Goal: Information Seeking & Learning: Find specific fact

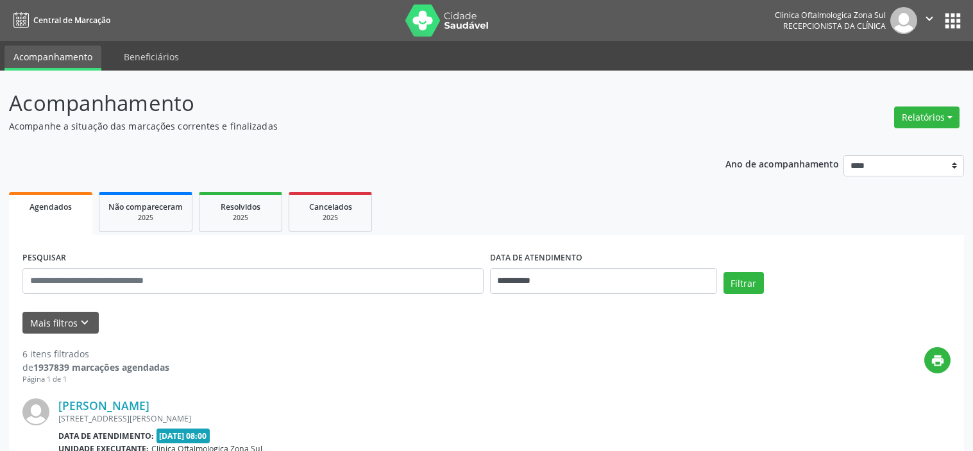
select select "*"
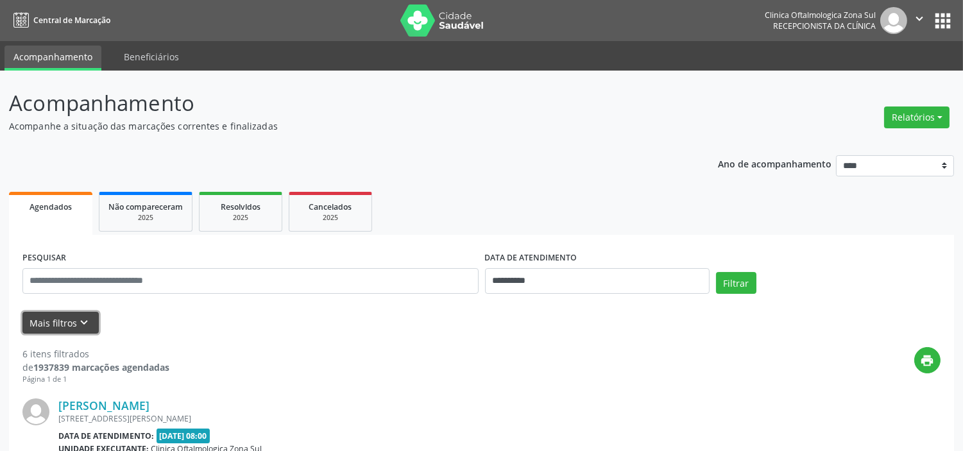
drag, startPoint x: 88, startPoint y: 318, endPoint x: 97, endPoint y: 323, distance: 10.0
click at [88, 318] on icon "keyboard_arrow_down" at bounding box center [85, 322] width 14 height 14
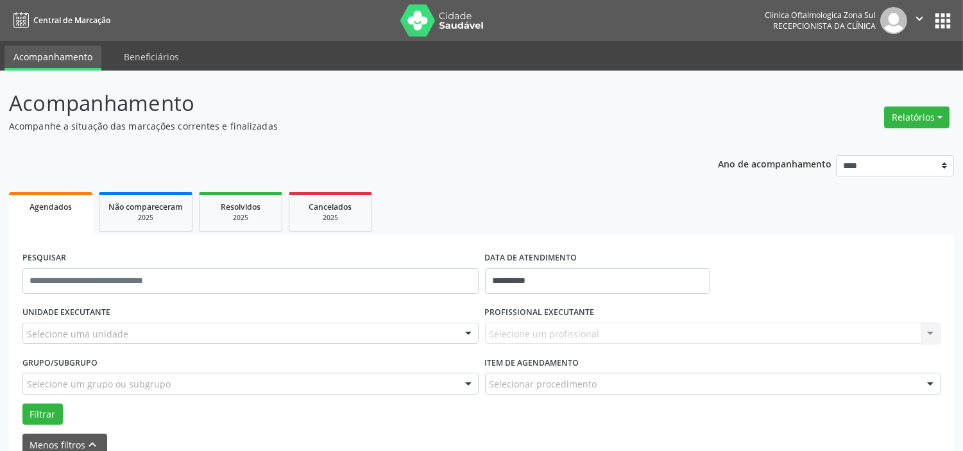
click at [153, 323] on div "Selecione uma unidade" at bounding box center [250, 334] width 456 height 22
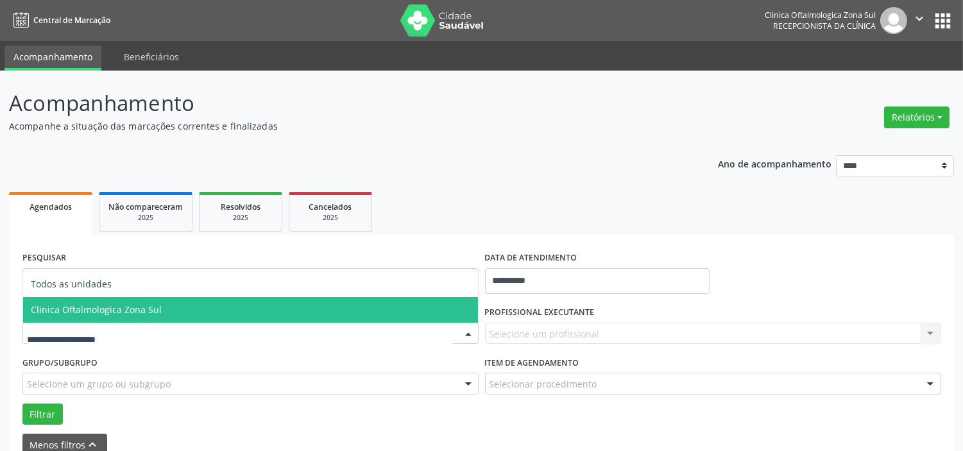
click at [158, 303] on span "Clinica Oftalmologica Zona Sul" at bounding box center [250, 310] width 455 height 26
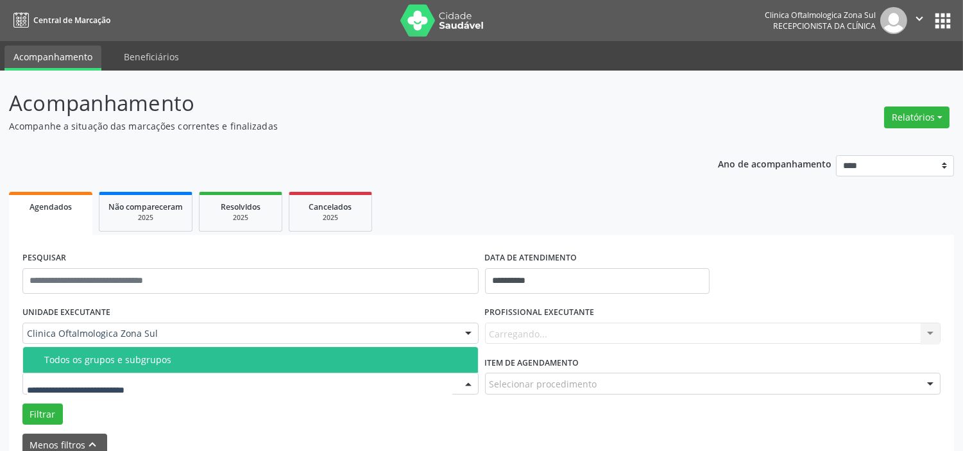
click at [175, 385] on div at bounding box center [250, 384] width 456 height 22
click at [175, 366] on span "Todos os grupos e subgrupos" at bounding box center [250, 360] width 455 height 26
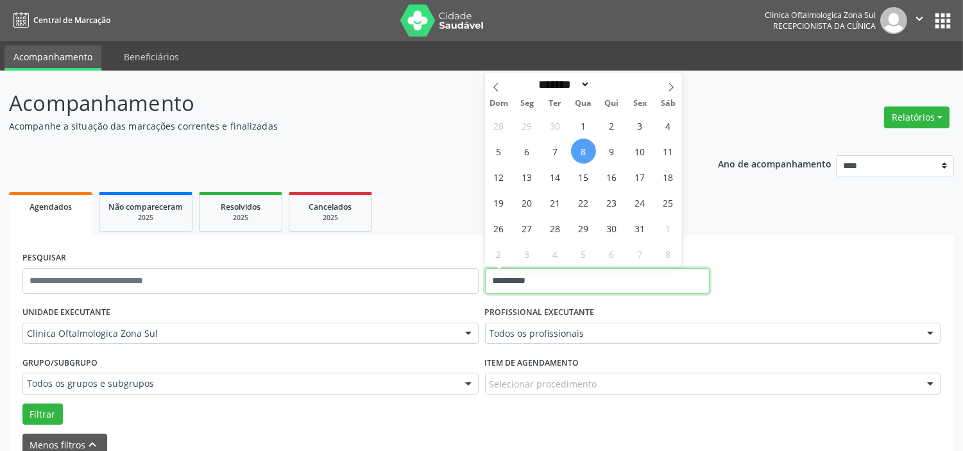
click at [558, 278] on input "**********" at bounding box center [597, 281] width 224 height 26
click at [617, 146] on span "9" at bounding box center [611, 151] width 25 height 25
type input "**********"
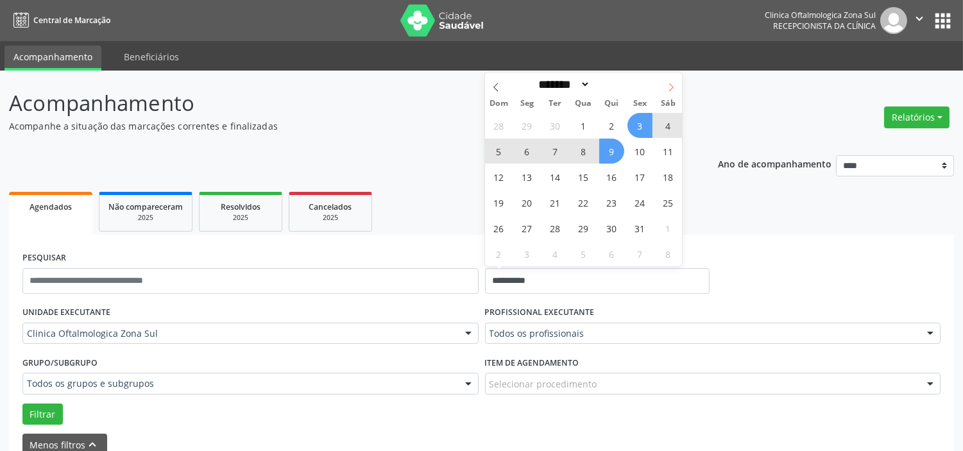
click at [667, 83] on icon at bounding box center [670, 87] width 9 height 9
select select "**"
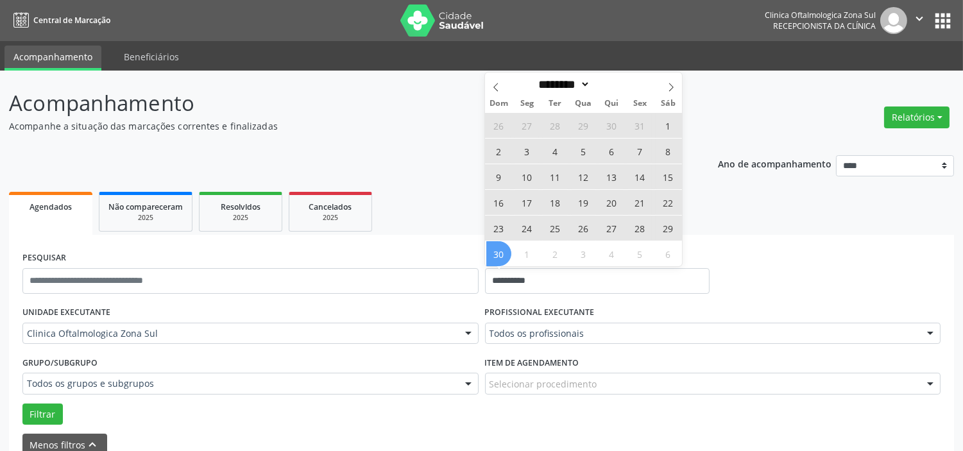
click at [503, 248] on span "30" at bounding box center [498, 253] width 25 height 25
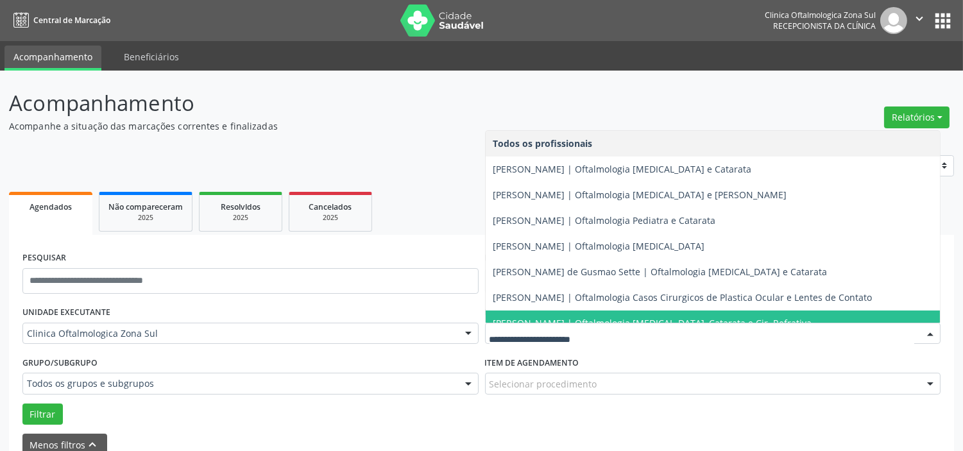
click at [560, 317] on span "[PERSON_NAME] | Oftalmologia [MEDICAL_DATA], Catarata e Cir. Refrativa" at bounding box center [652, 323] width 319 height 12
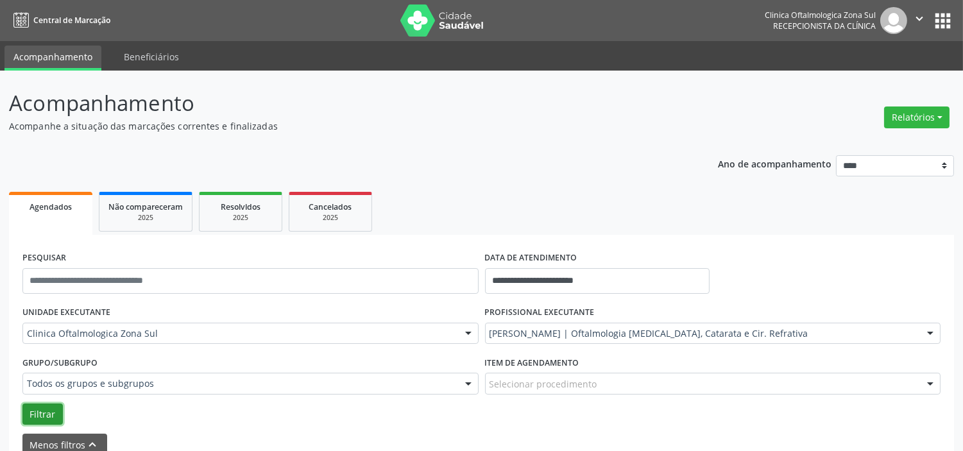
click at [53, 405] on button "Filtrar" at bounding box center [42, 414] width 40 height 22
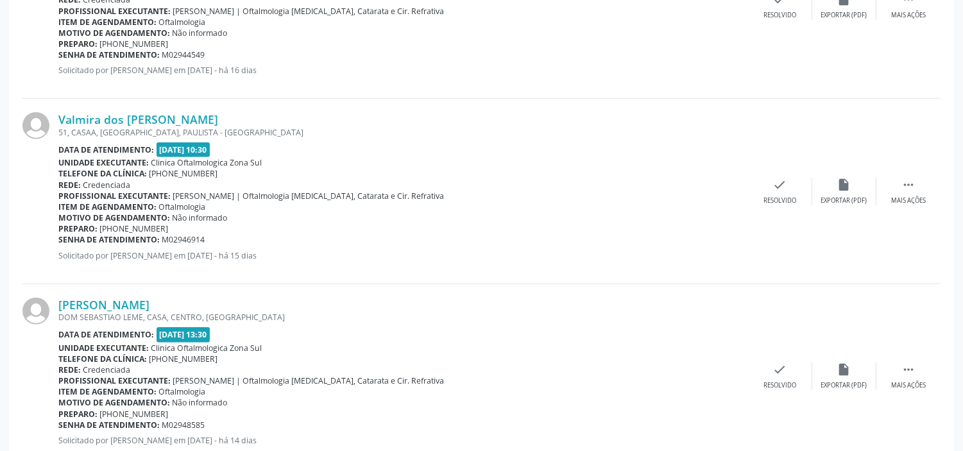
scroll to position [2636, 0]
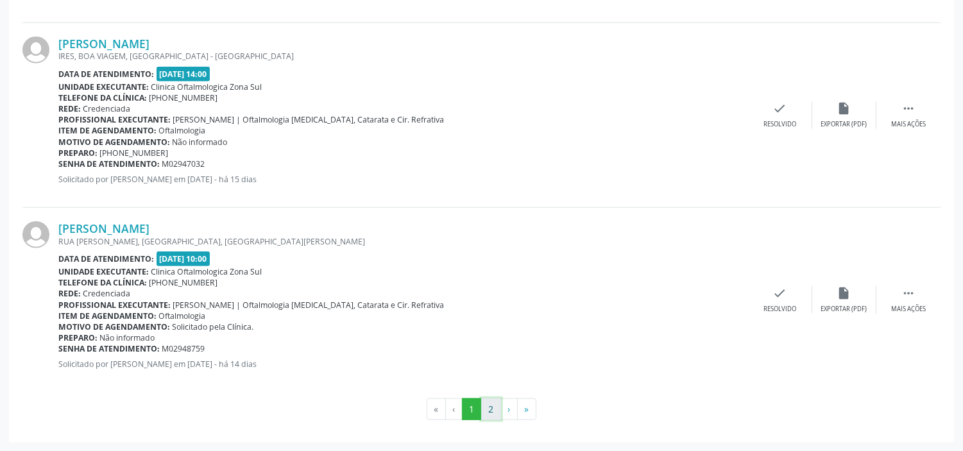
click at [494, 401] on button "2" at bounding box center [491, 409] width 20 height 22
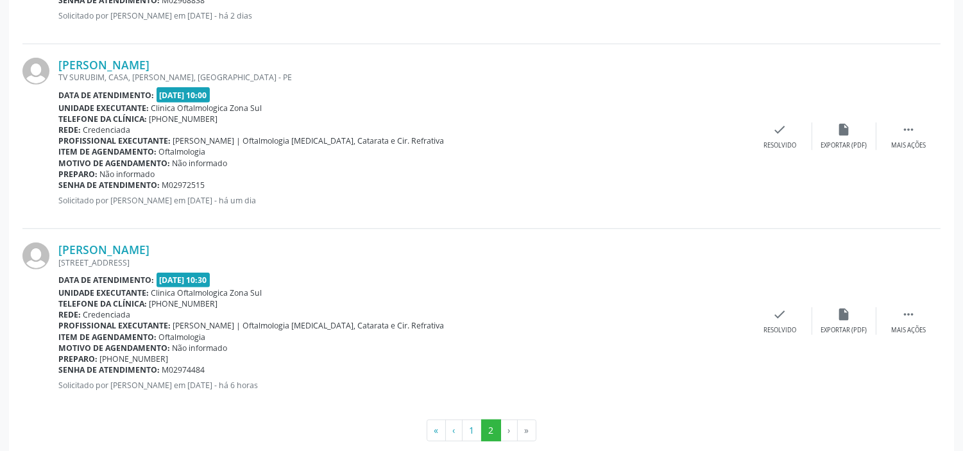
scroll to position [1593, 0]
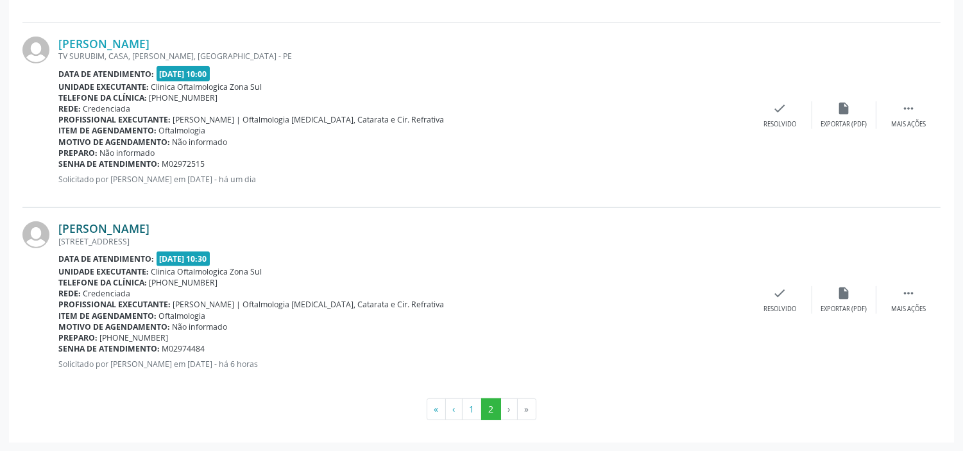
click at [158, 219] on div "[PERSON_NAME] [STREET_ADDRESS] Data de atendimento: [DATE] 10:30 Unidade execut…" at bounding box center [481, 300] width 918 height 184
click at [149, 229] on link "[PERSON_NAME]" at bounding box center [103, 228] width 91 height 14
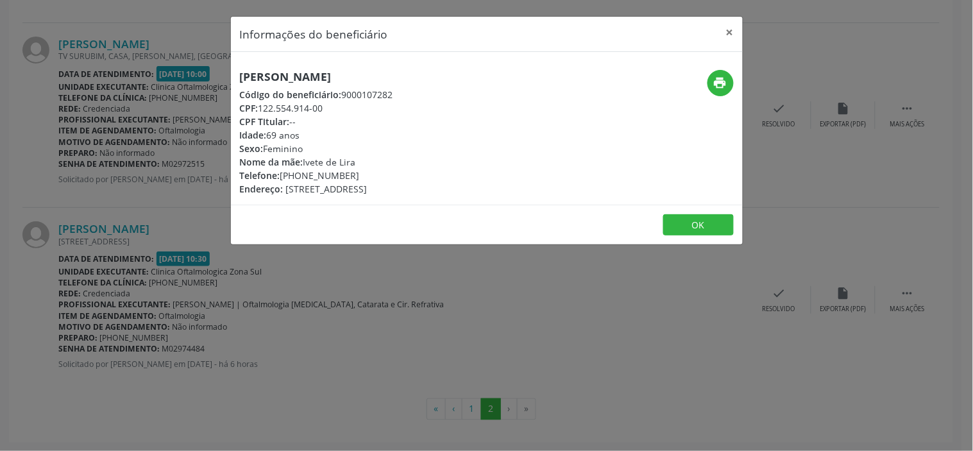
drag, startPoint x: 328, startPoint y: 108, endPoint x: 261, endPoint y: 109, distance: 66.7
click at [261, 109] on div "CPF: 122.554.914-00" at bounding box center [316, 107] width 153 height 13
copy div "122.554.914-00"
click at [728, 35] on button "×" at bounding box center [730, 32] width 26 height 31
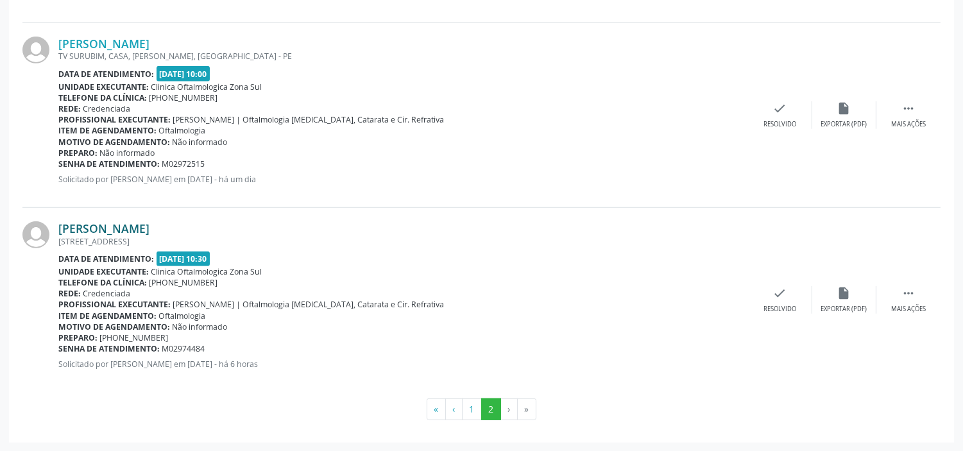
click at [141, 227] on link "[PERSON_NAME]" at bounding box center [103, 228] width 91 height 14
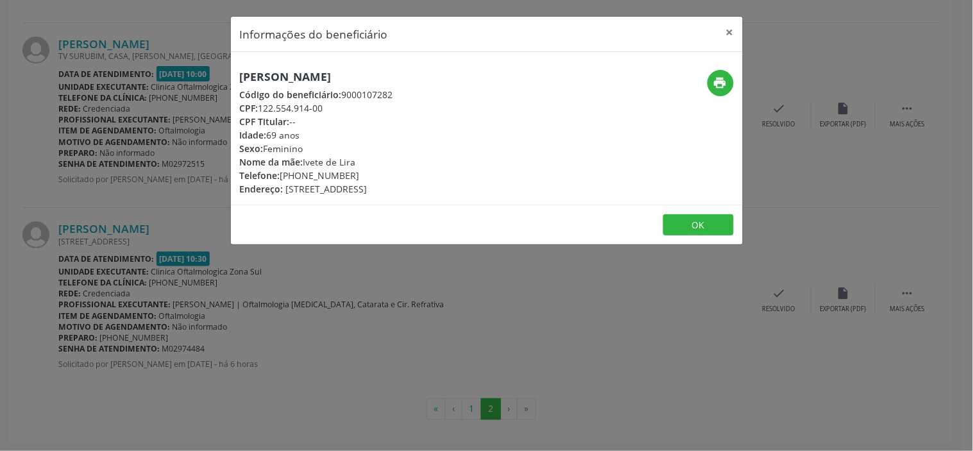
click at [291, 318] on div "Informações do beneficiário × [PERSON_NAME] Código do beneficiário: 9000107282 …" at bounding box center [486, 225] width 973 height 451
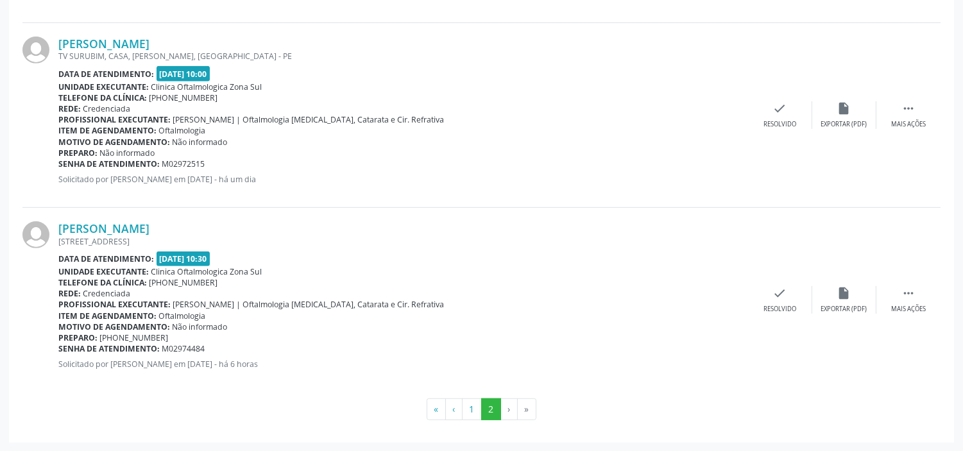
drag, startPoint x: 205, startPoint y: 345, endPoint x: 59, endPoint y: 351, distance: 146.3
click at [59, 351] on div "Senha de atendimento: M02974484" at bounding box center [402, 348] width 689 height 11
copy div "Senha de atendimento: M02974484"
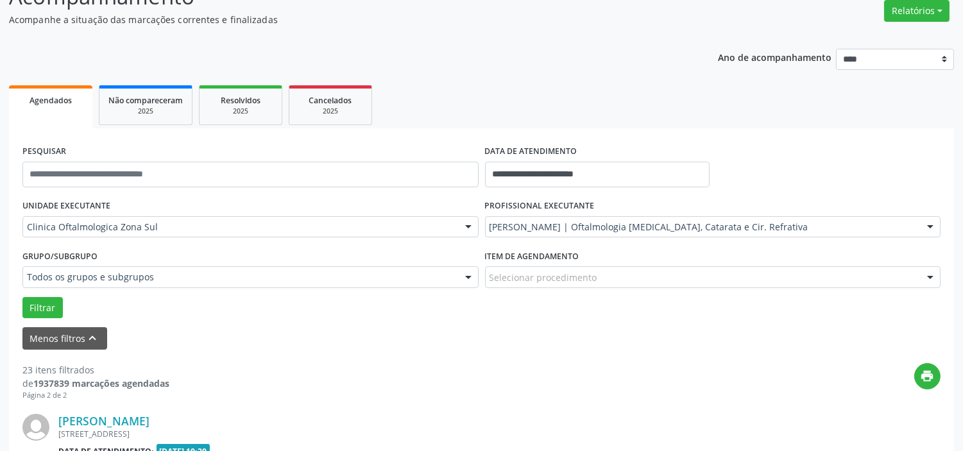
scroll to position [0, 0]
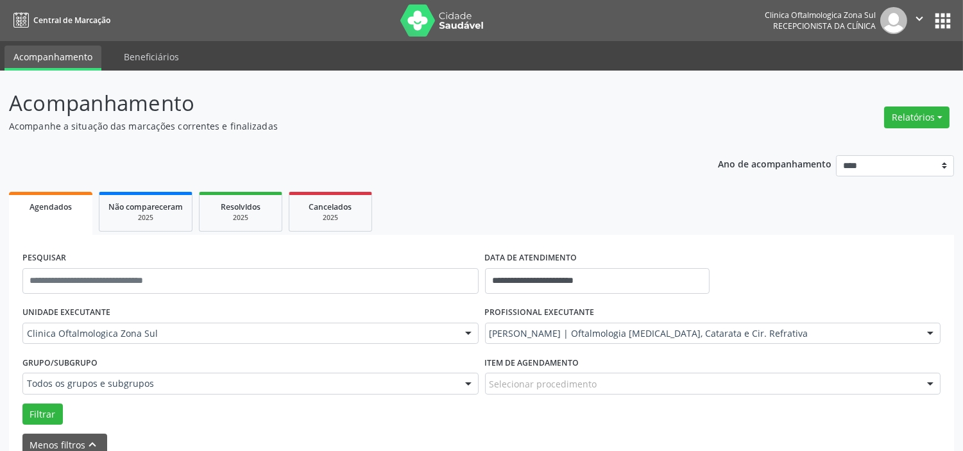
click at [918, 17] on icon "" at bounding box center [919, 19] width 14 height 14
click at [868, 77] on link "Sair" at bounding box center [886, 78] width 88 height 18
